Goal: Task Accomplishment & Management: Use online tool/utility

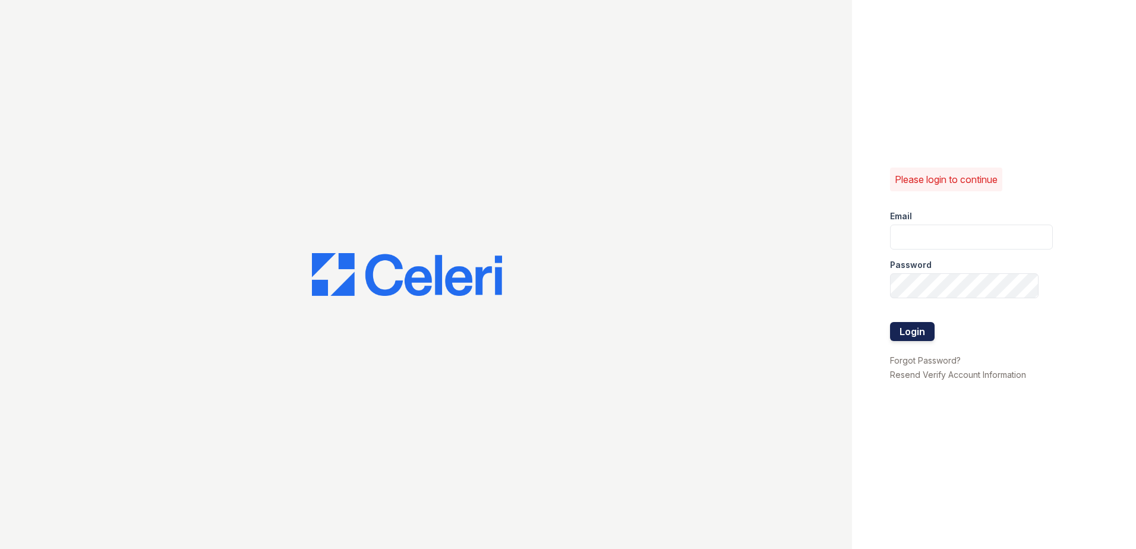
type input "[EMAIL_ADDRESS][DOMAIN_NAME]"
click at [908, 324] on button "Login" at bounding box center [912, 331] width 45 height 19
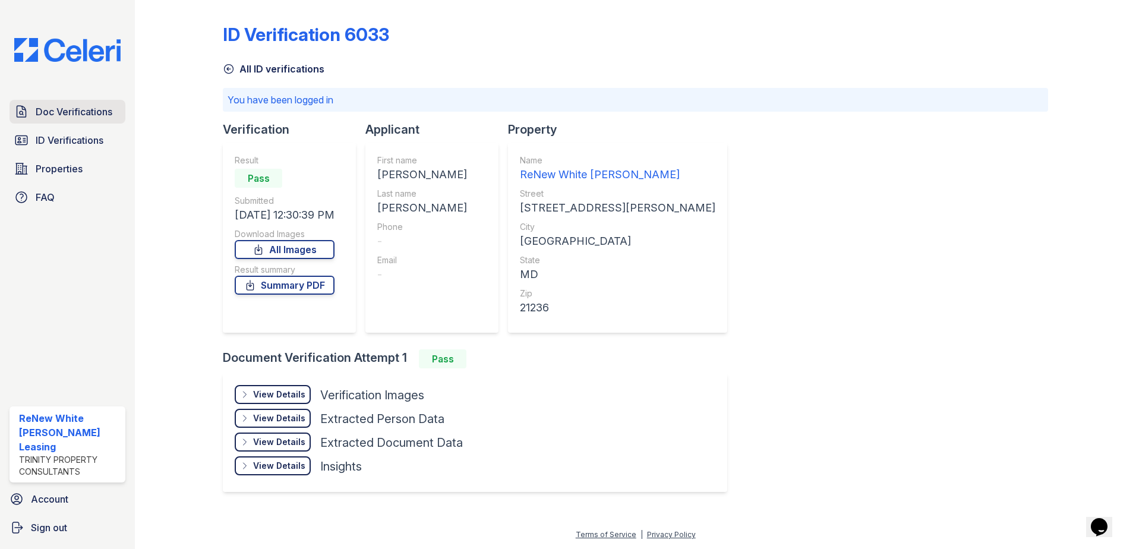
click at [86, 113] on span "Doc Verifications" at bounding box center [74, 112] width 77 height 14
